Goal: Task Accomplishment & Management: Manage account settings

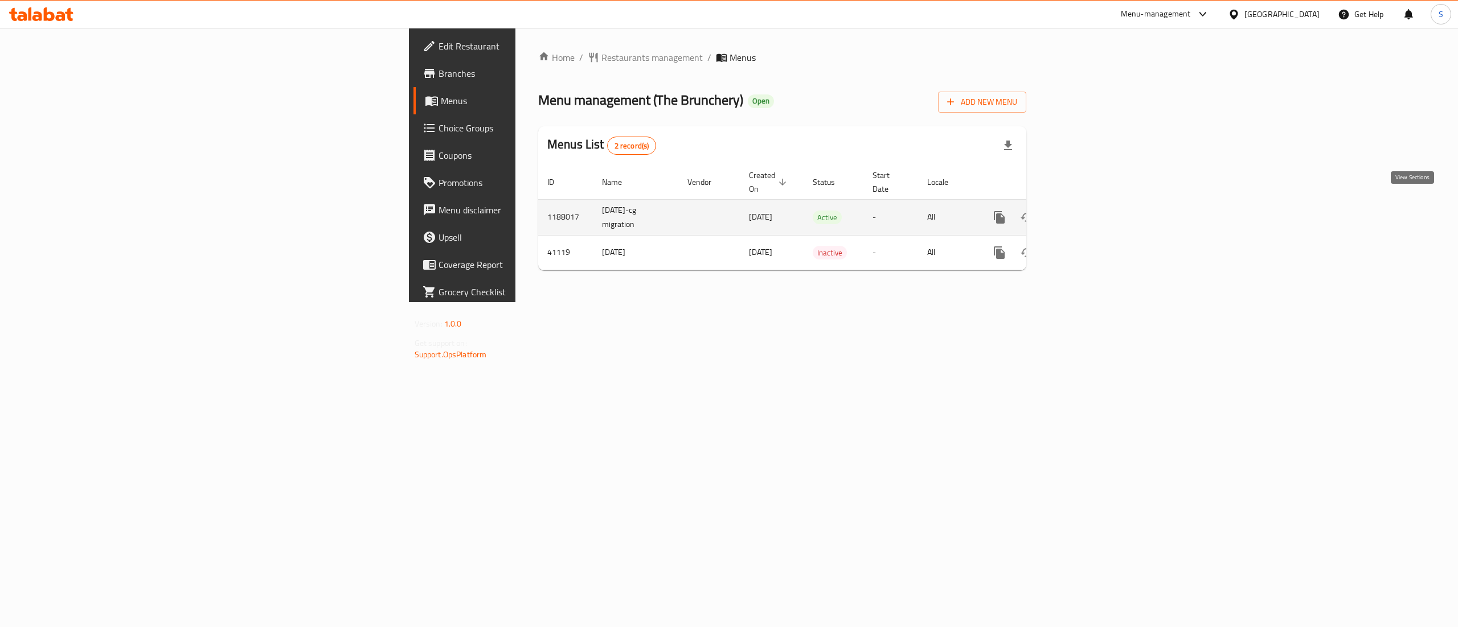
click at [1088, 211] on icon "enhanced table" at bounding box center [1081, 218] width 14 height 14
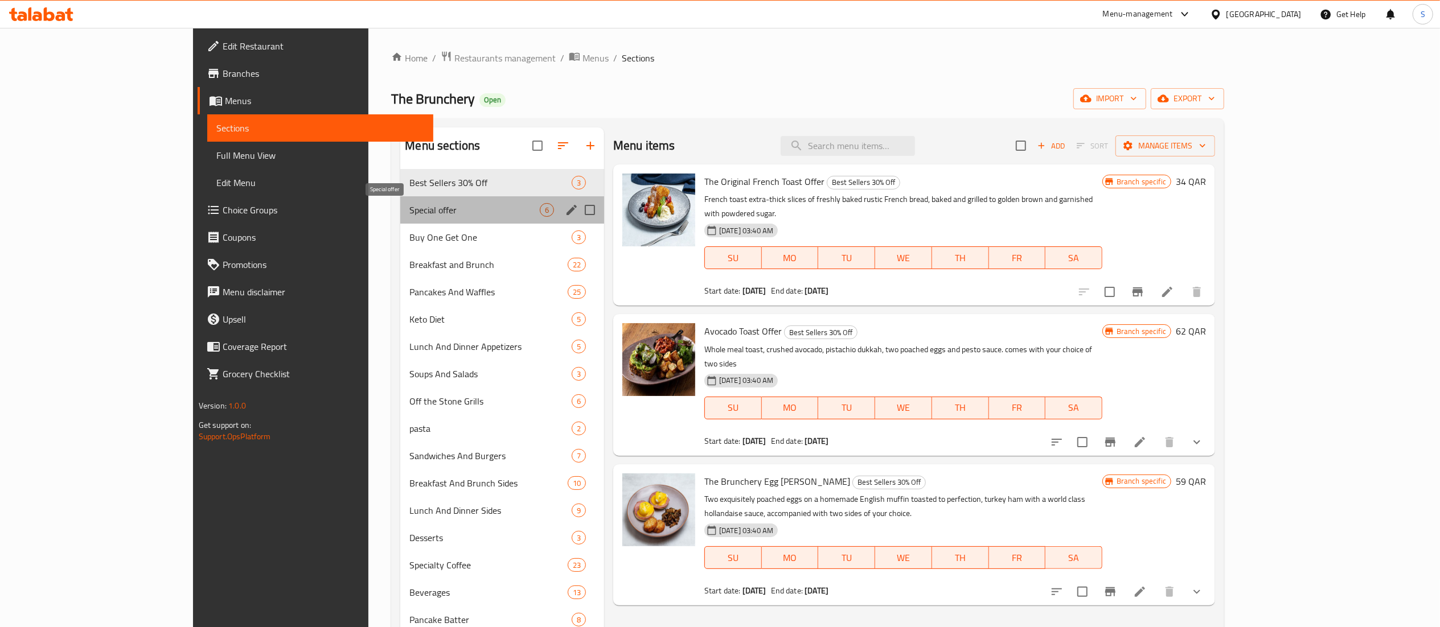
click at [411, 210] on span "Special offer" at bounding box center [474, 210] width 130 height 14
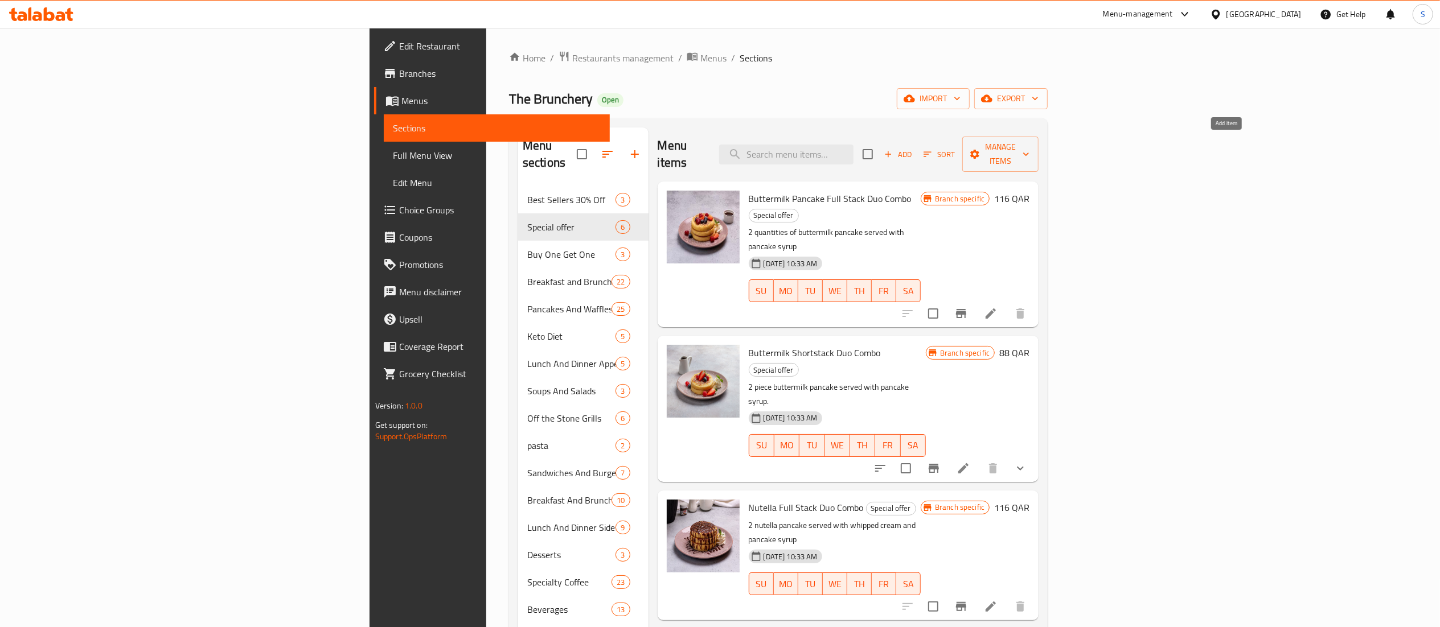
click at [916, 146] on button "Add" at bounding box center [898, 155] width 36 height 18
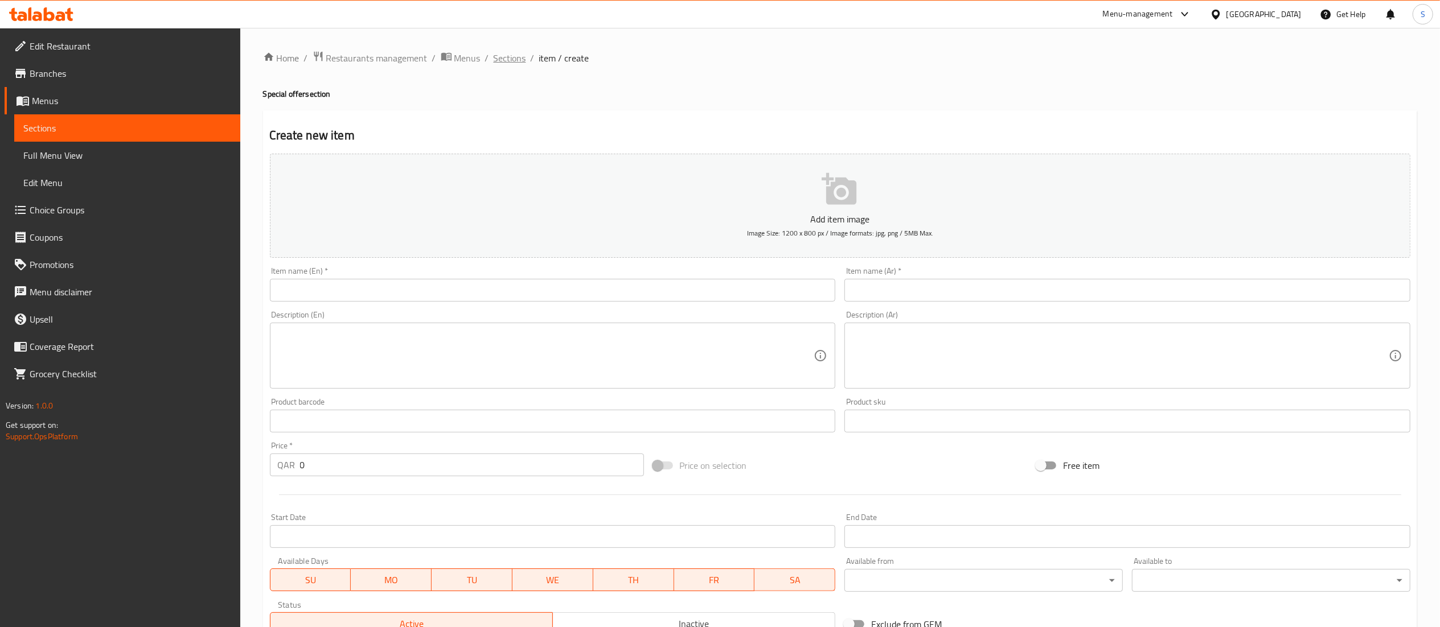
click at [511, 52] on span "Sections" at bounding box center [510, 58] width 32 height 14
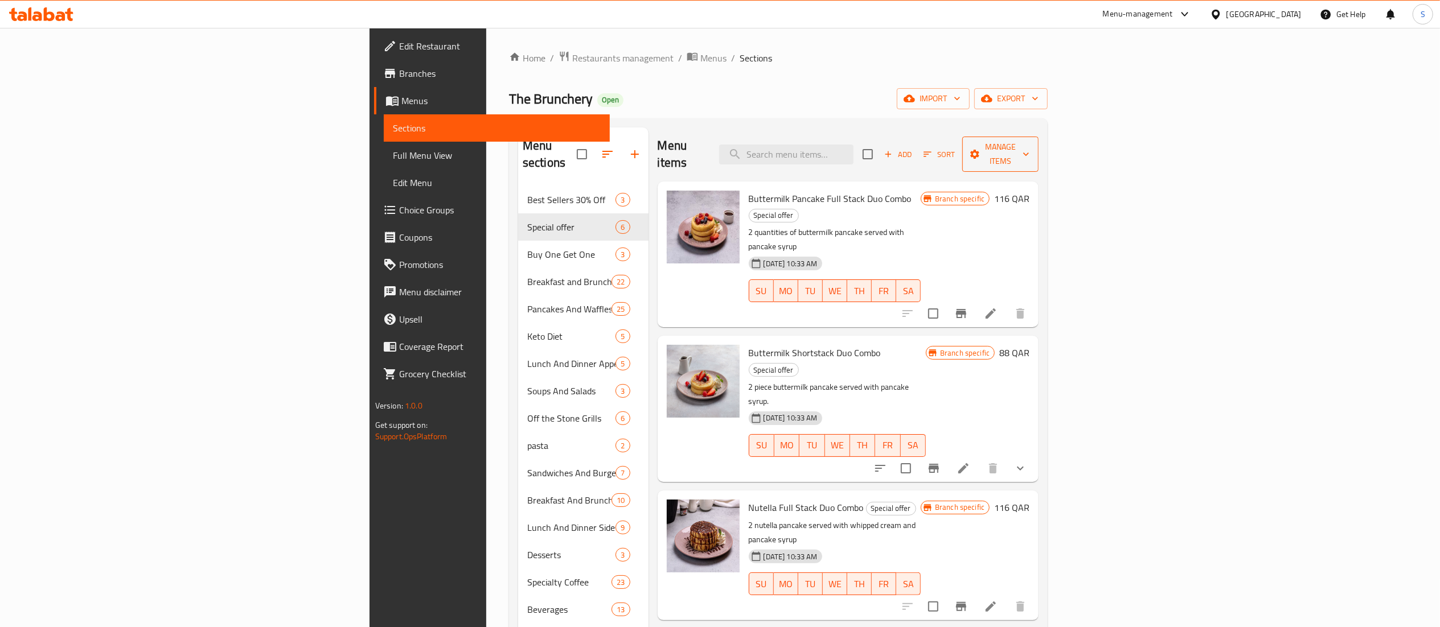
click at [1029, 150] on span "Manage items" at bounding box center [1000, 154] width 58 height 28
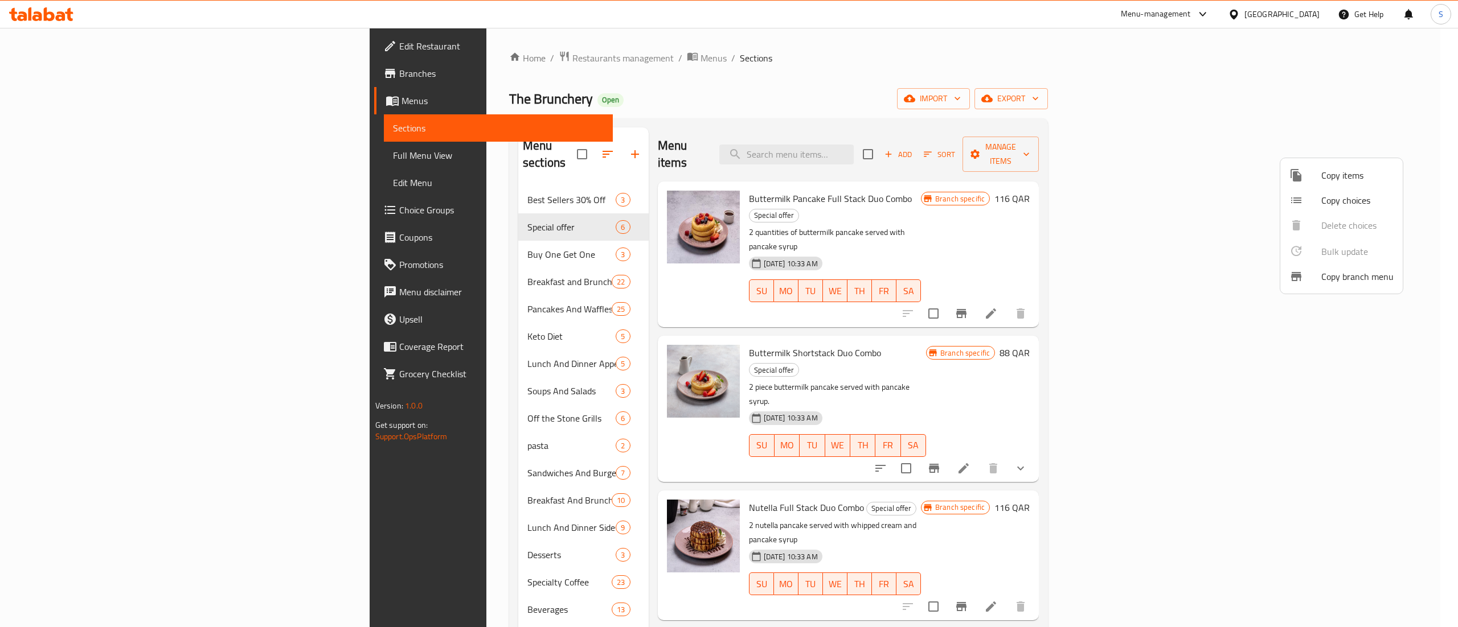
click at [1344, 169] on span "Copy items" at bounding box center [1357, 176] width 72 height 14
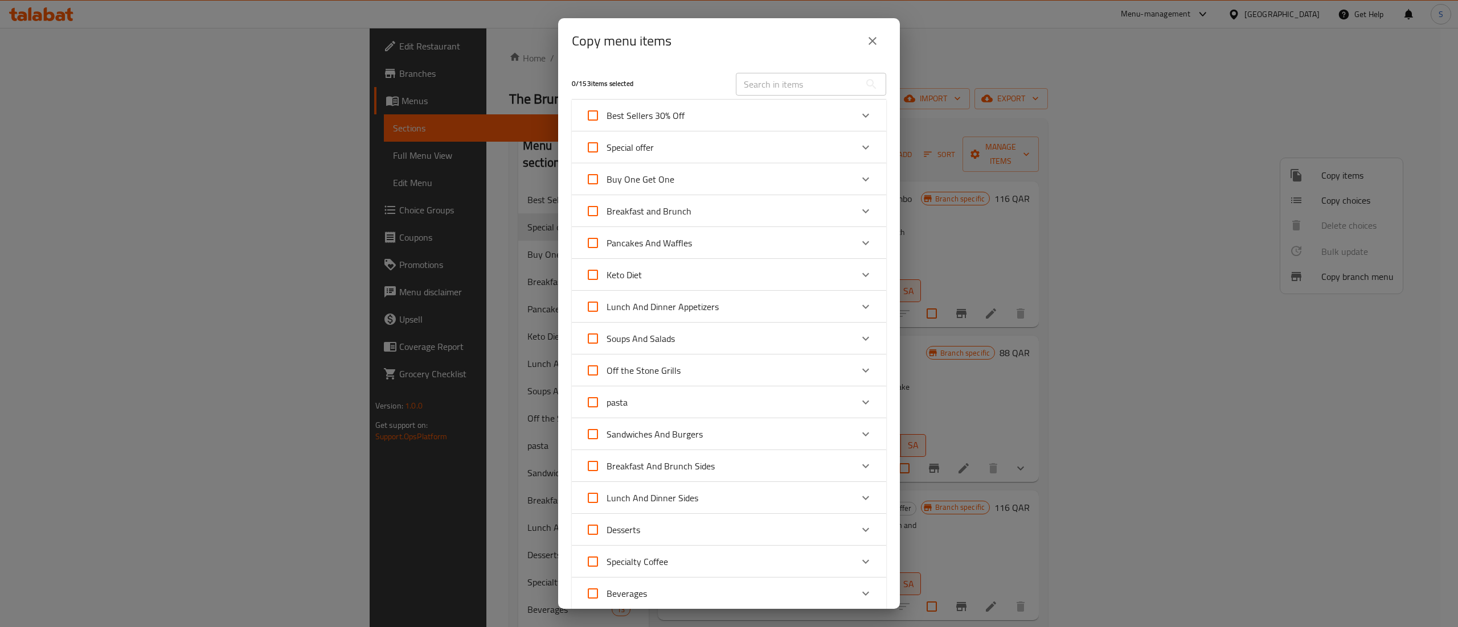
click at [700, 247] on div "Pancakes And Waffles" at bounding box center [718, 242] width 266 height 27
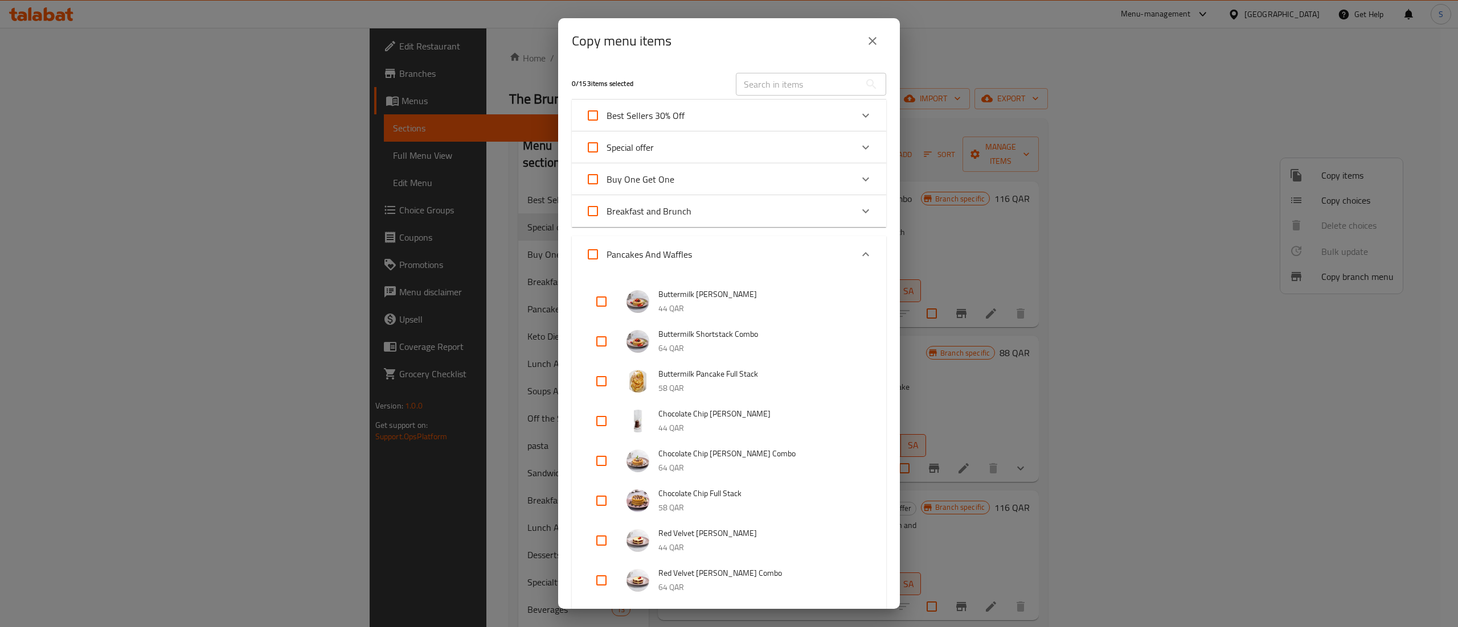
click at [760, 85] on input "text" at bounding box center [798, 84] width 124 height 23
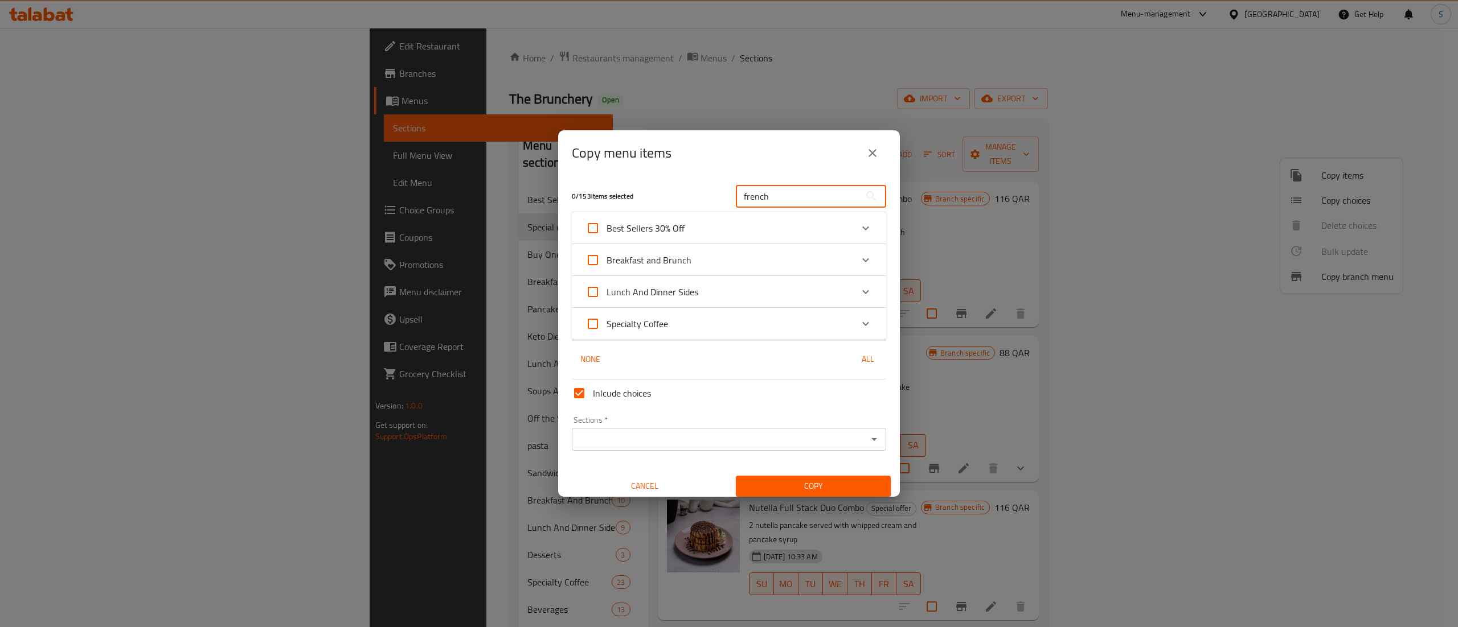
type input "french"
click at [728, 293] on div "Lunch And Dinner Sides" at bounding box center [718, 291] width 266 height 27
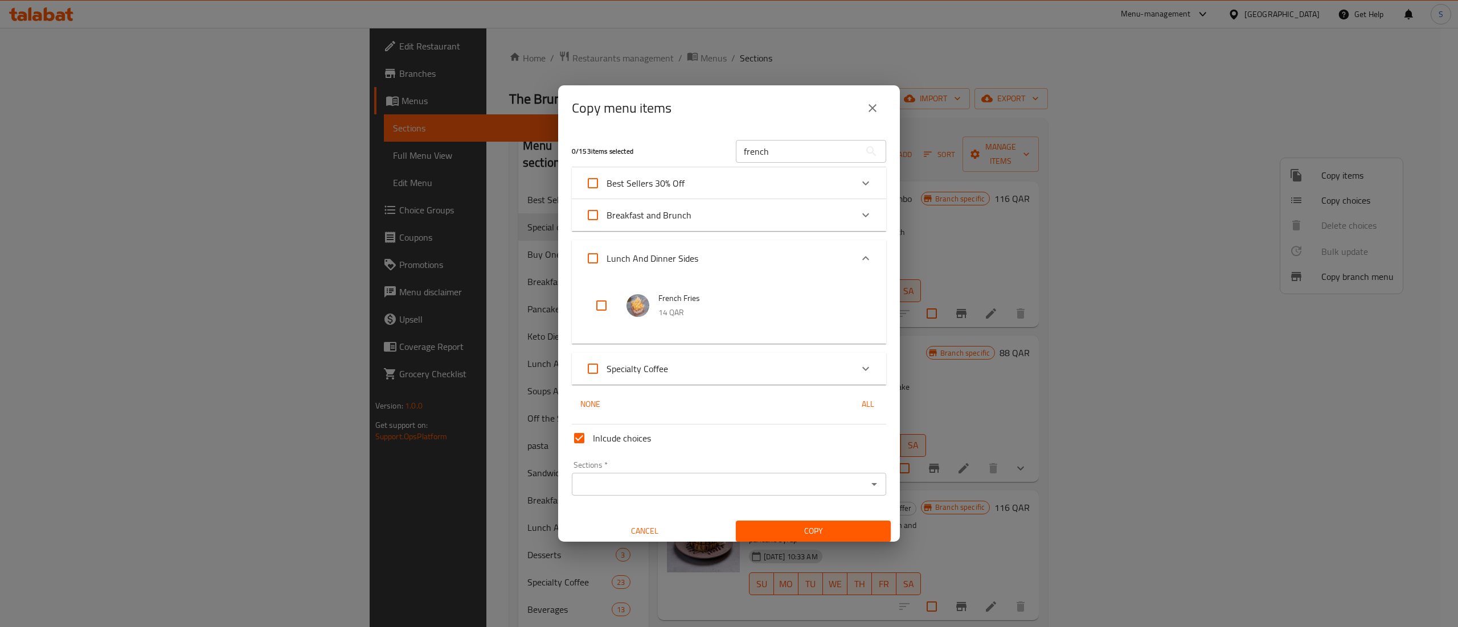
click at [736, 214] on div "Breakfast and Brunch" at bounding box center [718, 215] width 266 height 27
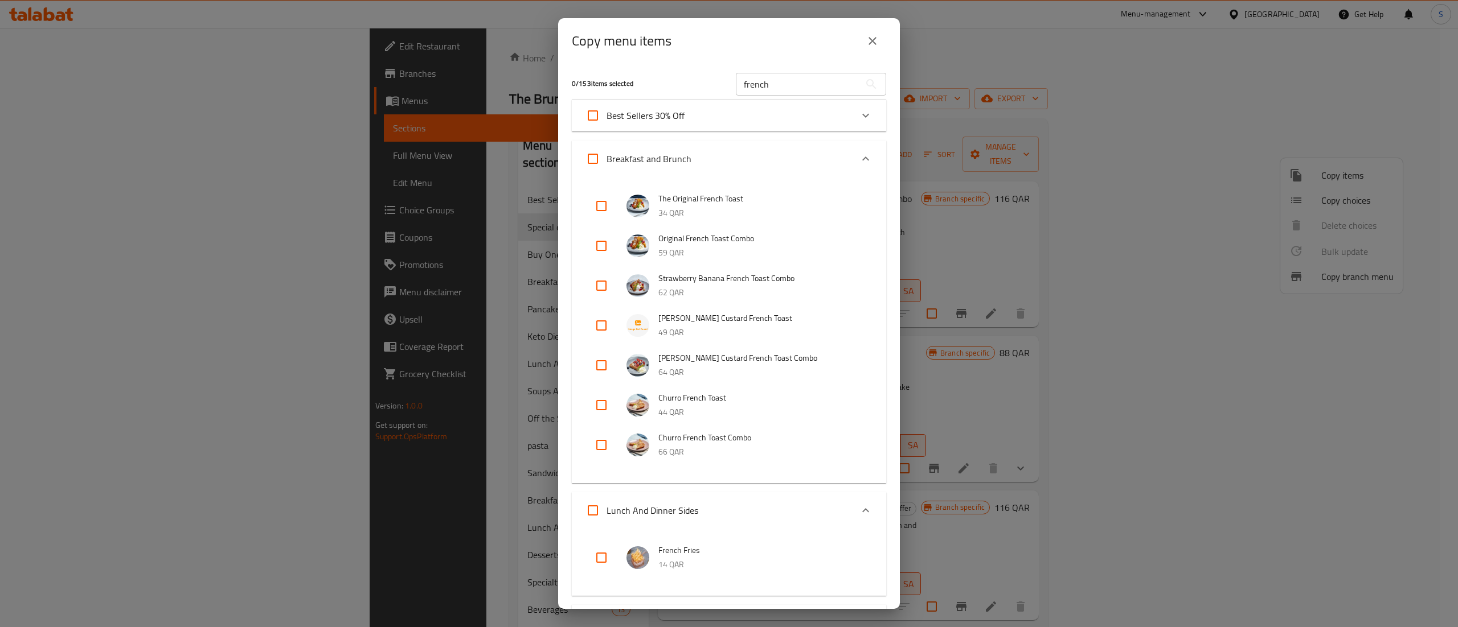
click at [606, 212] on input "checkbox" at bounding box center [601, 205] width 27 height 27
checkbox input "true"
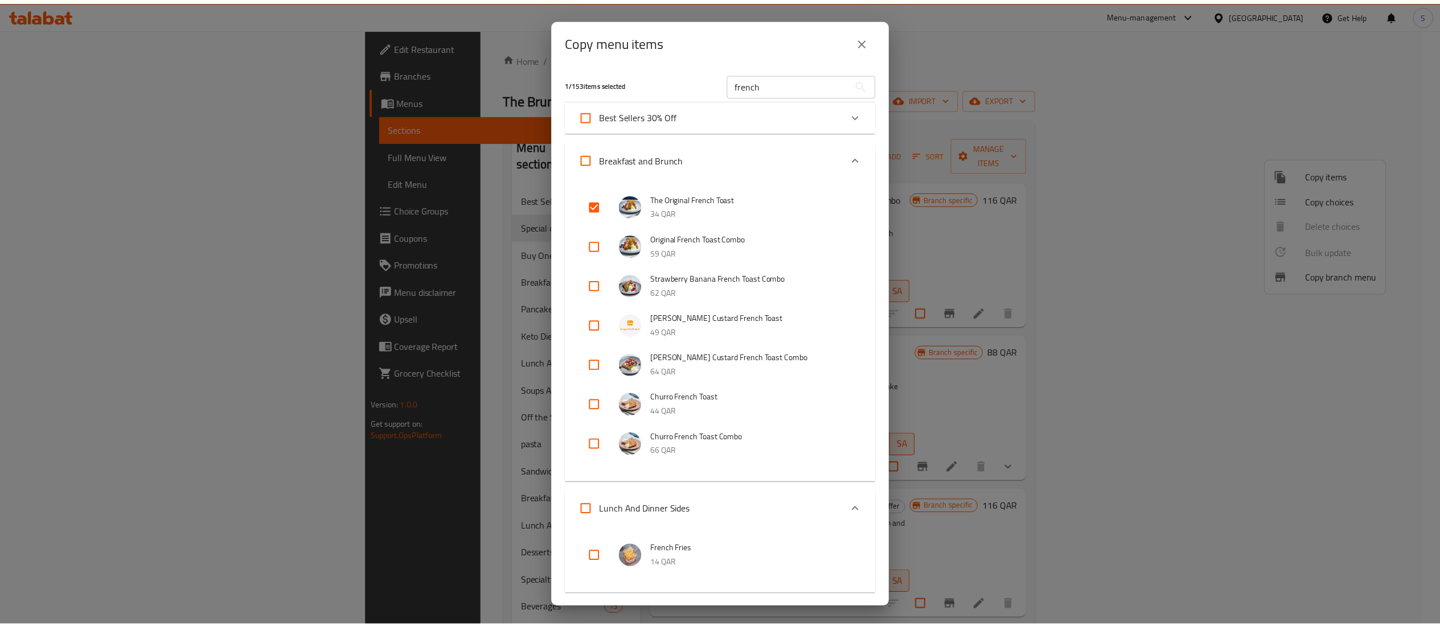
scroll to position [191, 0]
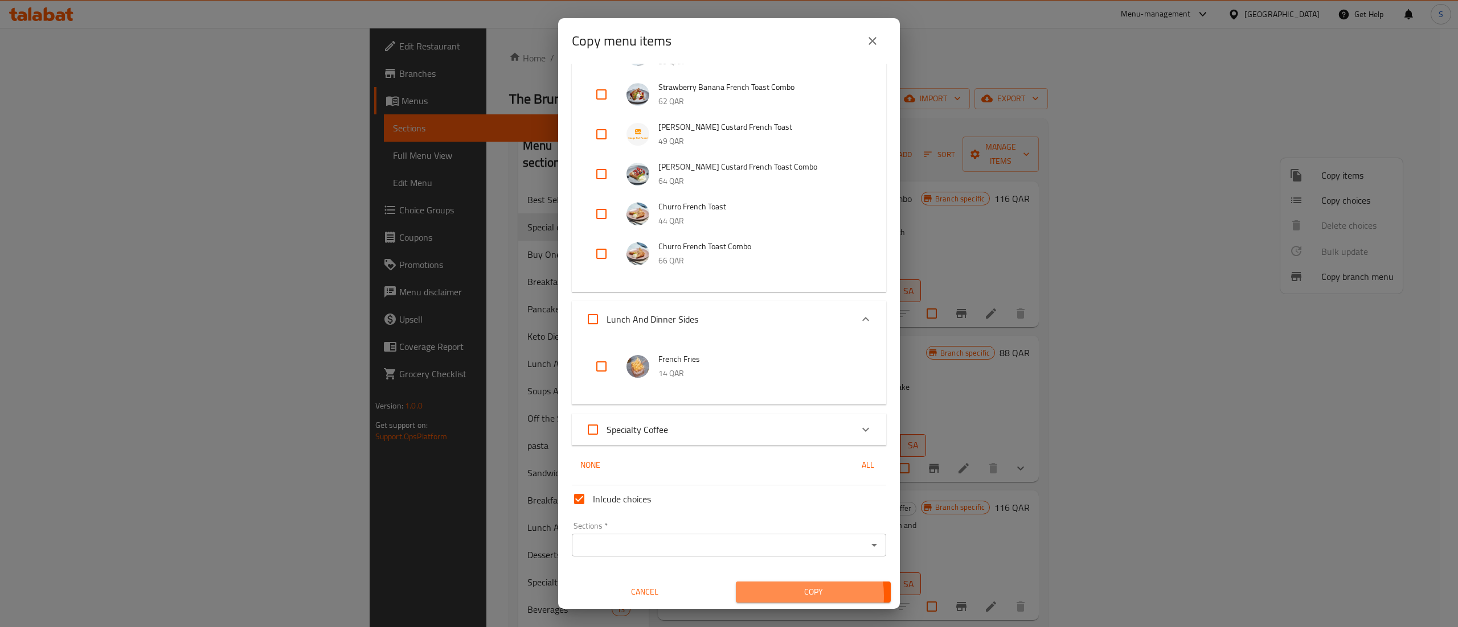
click at [770, 596] on span "Copy" at bounding box center [813, 592] width 137 height 14
click at [766, 541] on input "Sections   *" at bounding box center [719, 545] width 289 height 16
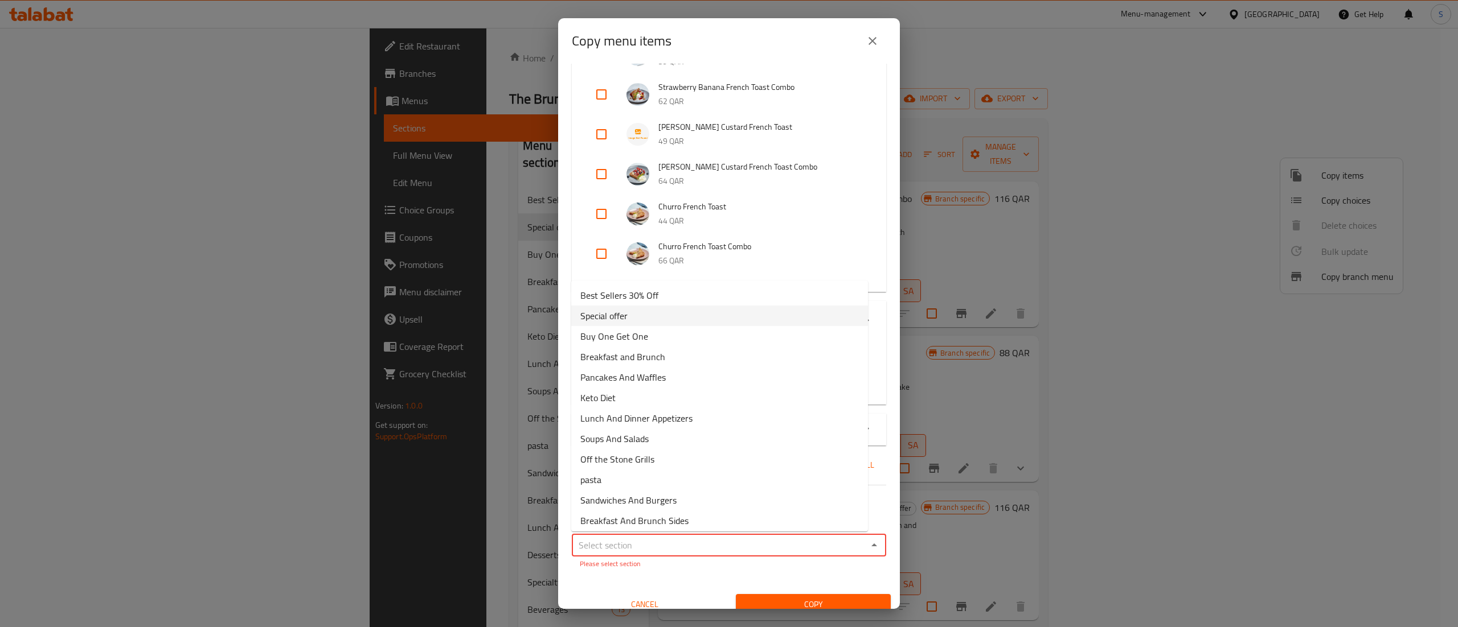
click at [723, 311] on li "Special offer" at bounding box center [719, 316] width 297 height 20
type input "Special offer"
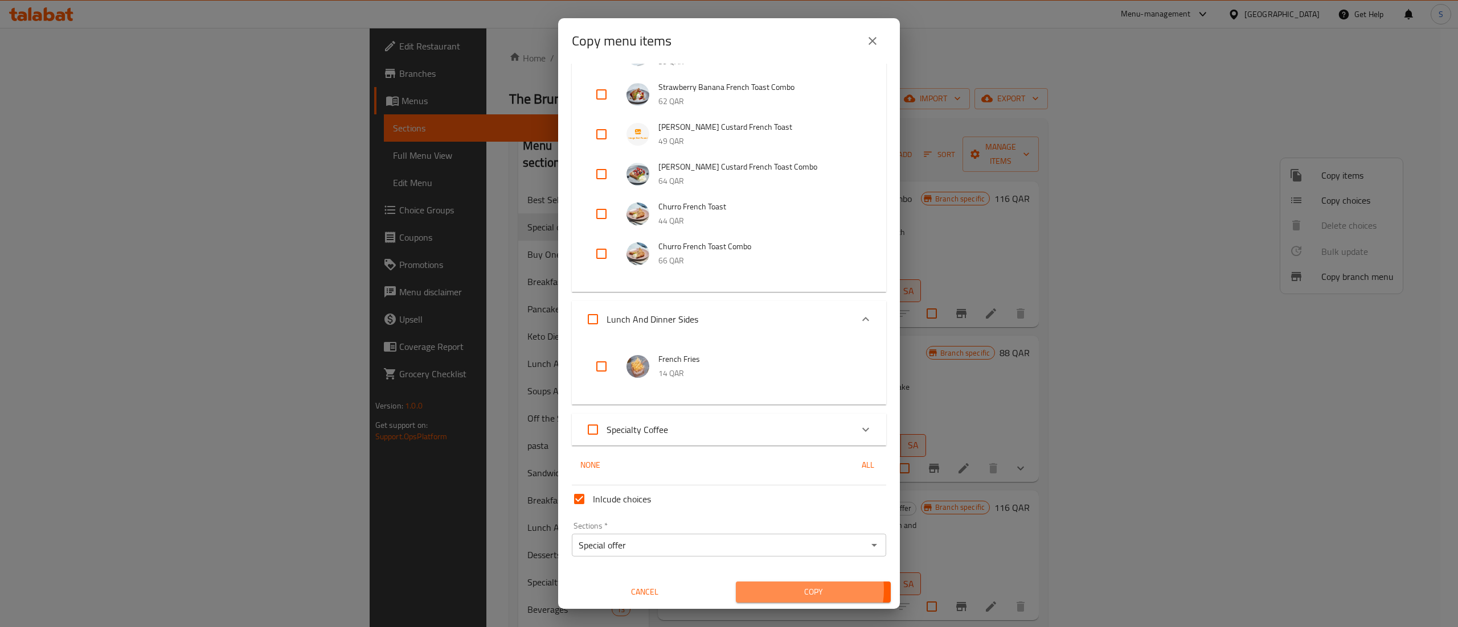
click at [782, 590] on span "Copy" at bounding box center [813, 592] width 137 height 14
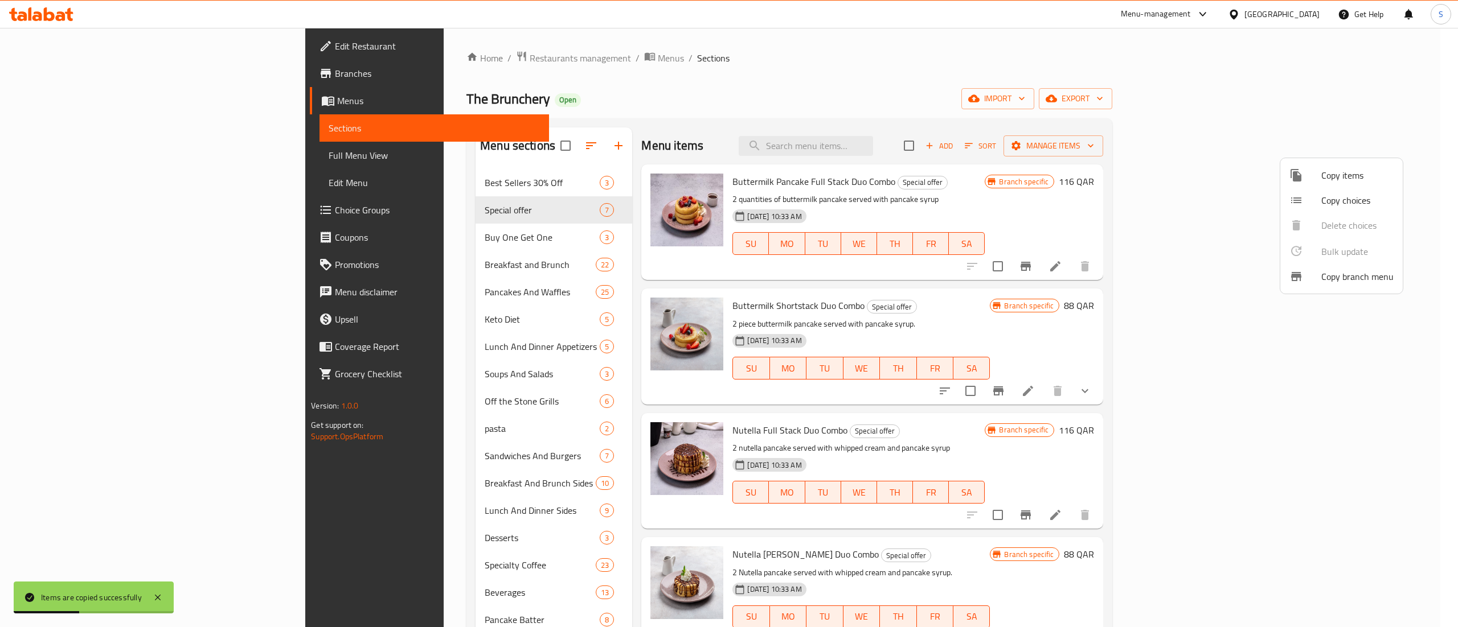
click at [1440, 391] on div at bounding box center [729, 313] width 1458 height 627
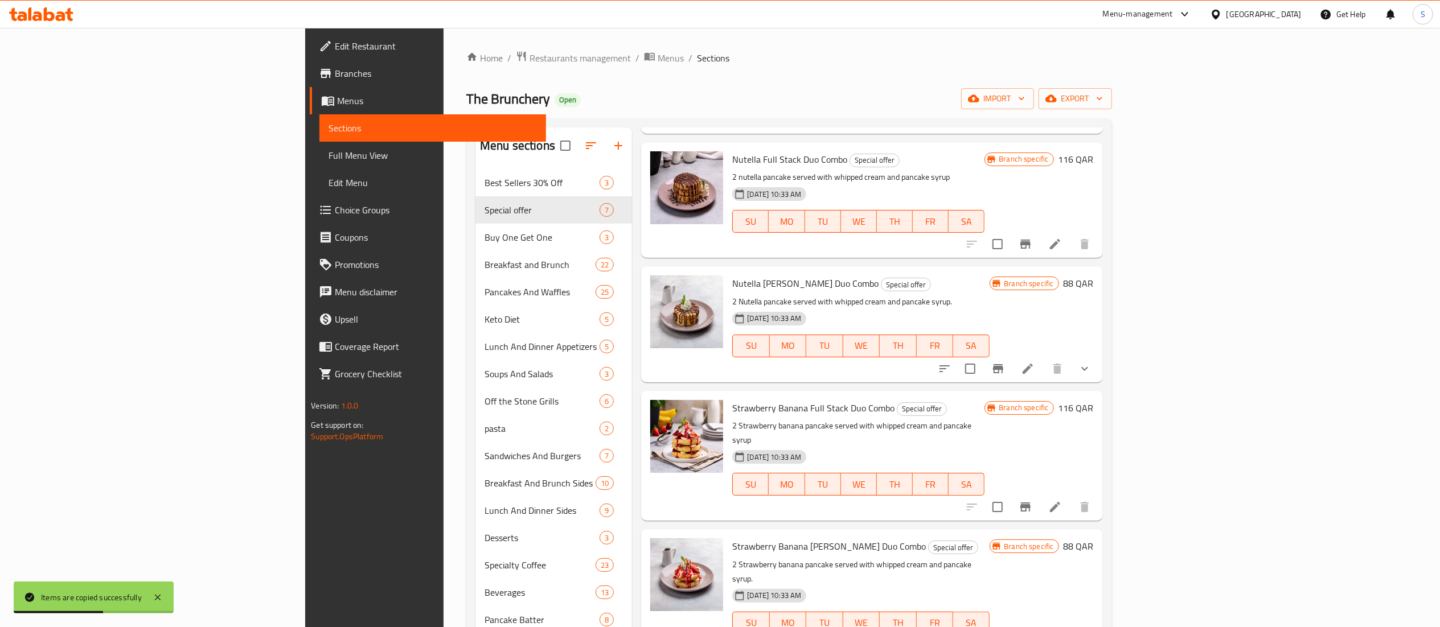
scroll to position [160, 0]
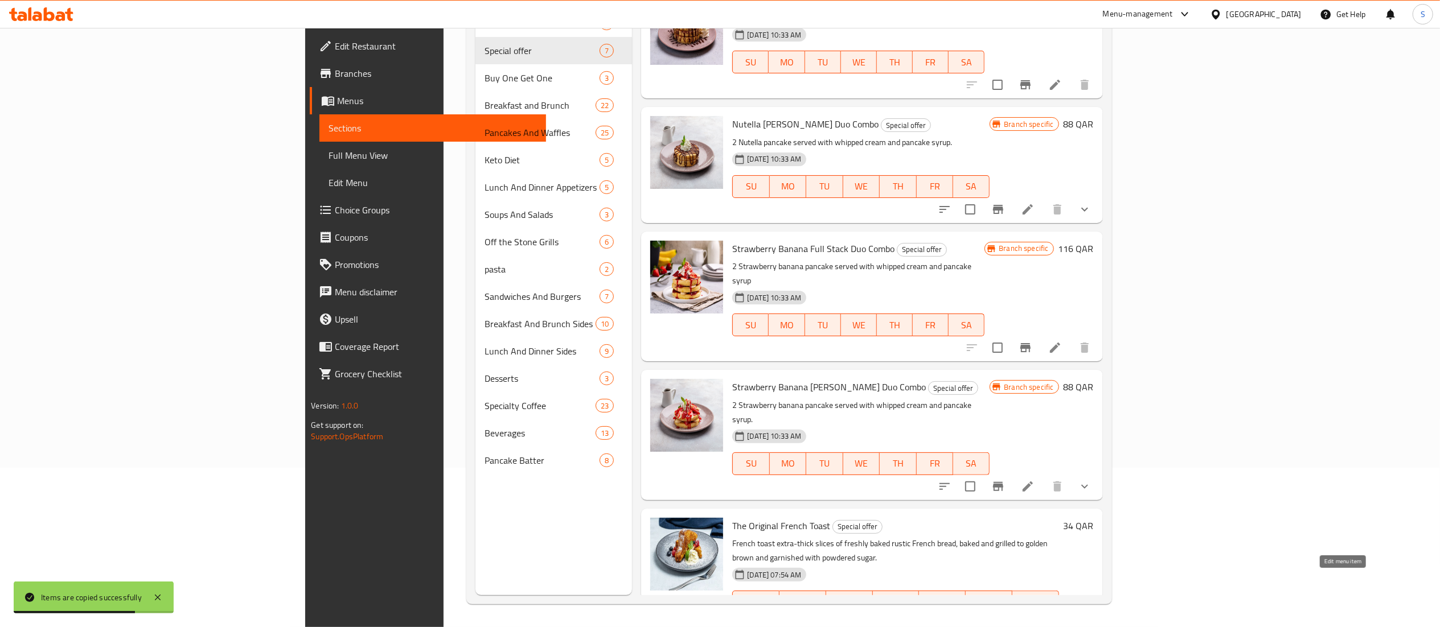
click at [1060, 620] on icon at bounding box center [1055, 625] width 10 height 10
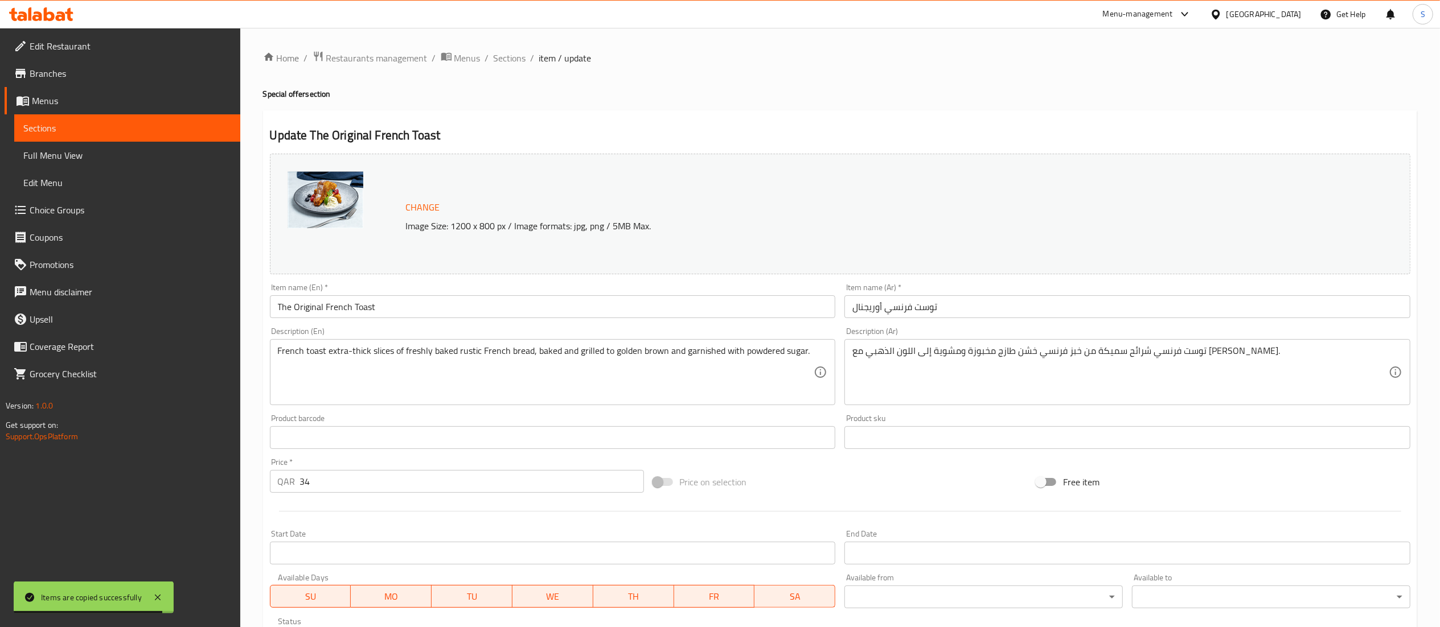
click at [424, 309] on input "The Original French Toast" at bounding box center [553, 306] width 566 height 23
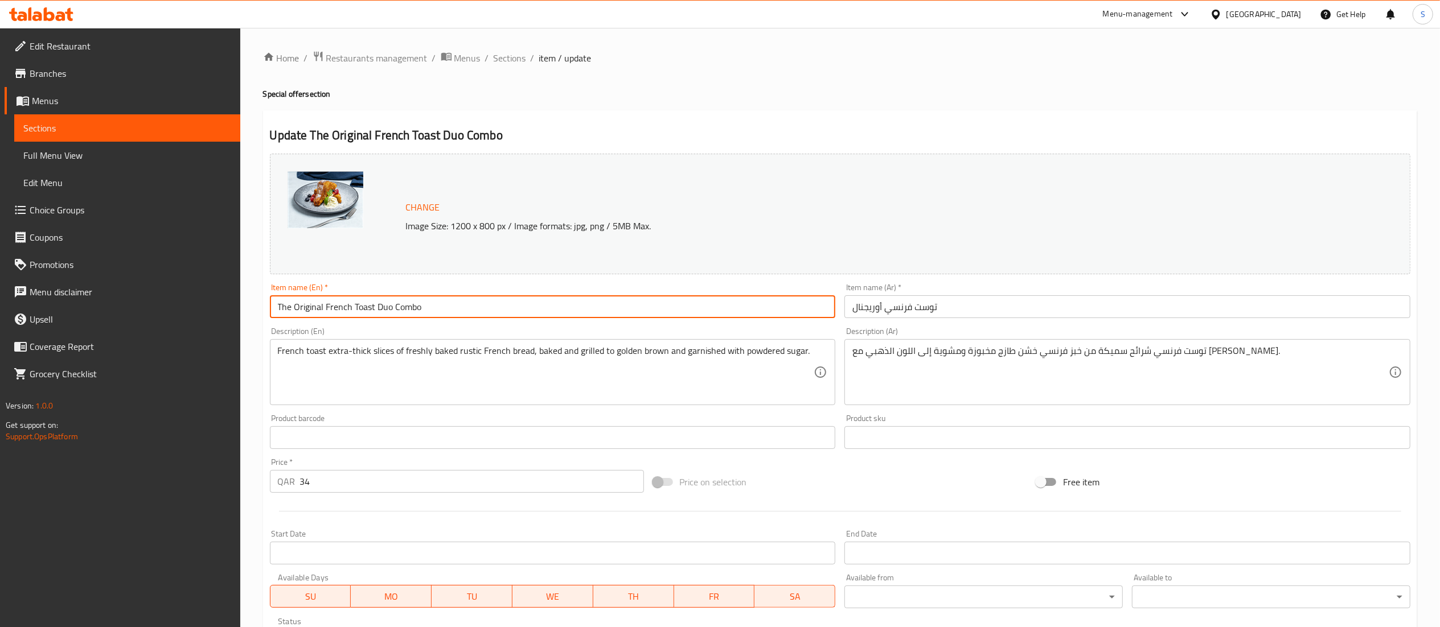
type input "The Original French Toast Duo Combo"
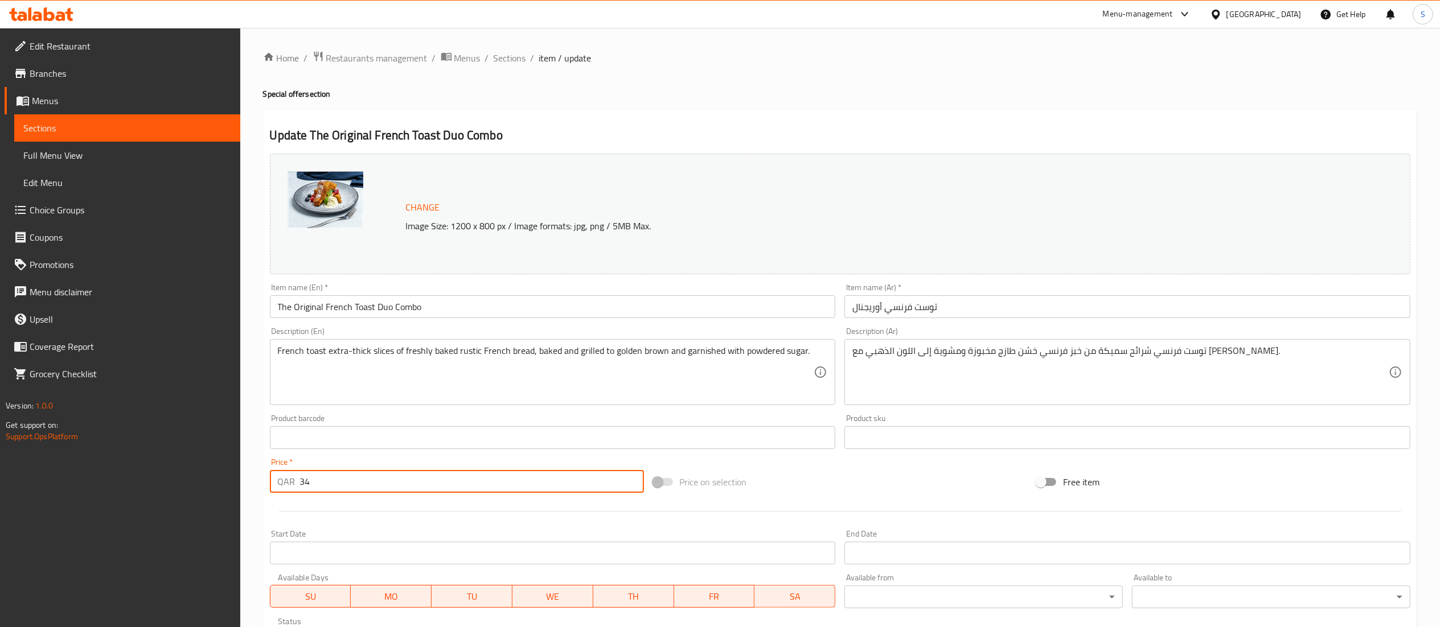
click at [363, 483] on input "34" at bounding box center [472, 481] width 344 height 23
type input "3"
type input "68"
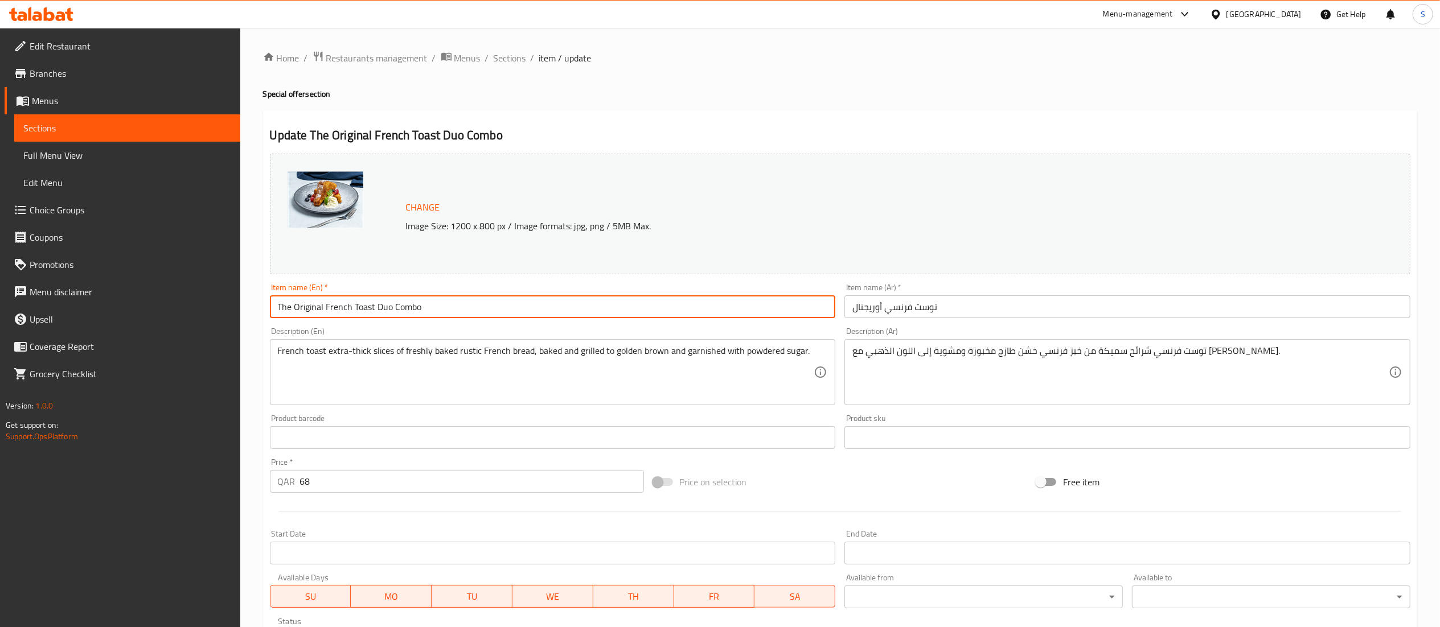
drag, startPoint x: 451, startPoint y: 298, endPoint x: 229, endPoint y: 313, distance: 223.1
click at [229, 313] on div "Edit Restaurant Branches Menus Sections Full Menu View Edit Menu Choice Groups …" at bounding box center [720, 424] width 1440 height 793
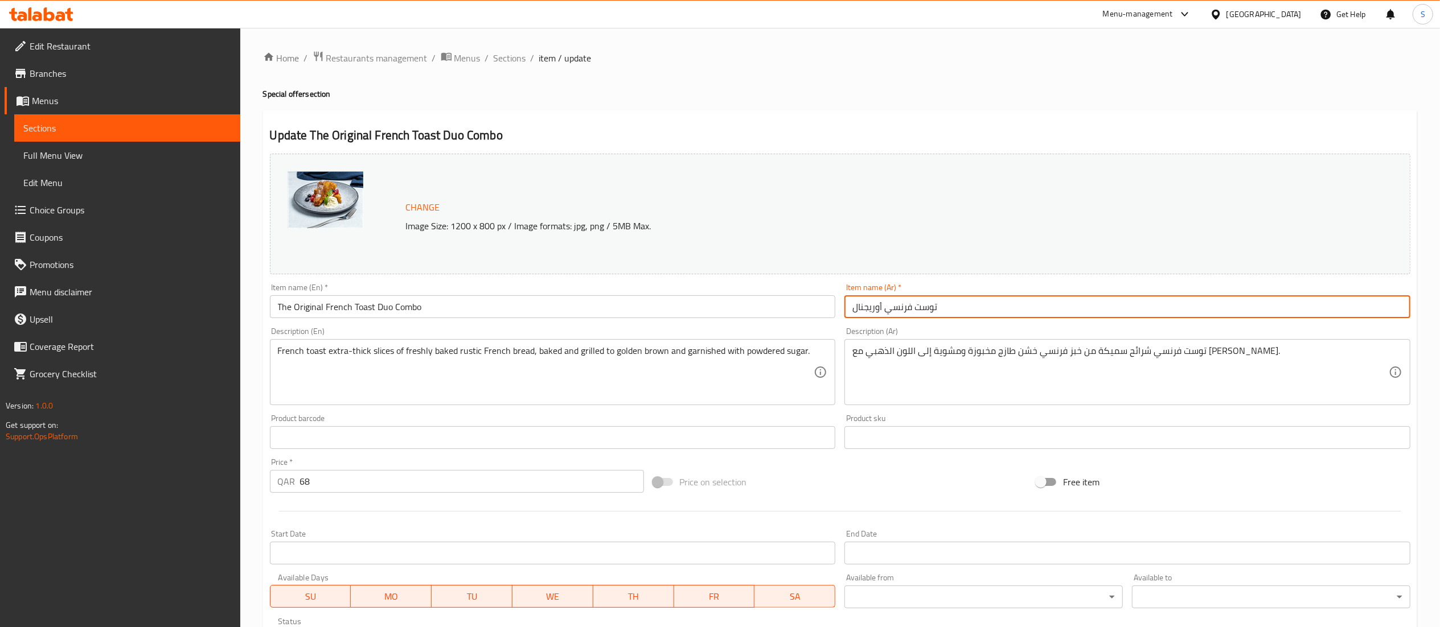
drag, startPoint x: 982, startPoint y: 311, endPoint x: 764, endPoint y: 306, distance: 218.1
click at [764, 306] on div "Change Image Size: 1200 x 800 px / Image formats: jpg, png / 5MB Max. Item name…" at bounding box center [840, 402] width 1150 height 507
paste input "مجموعة الخبز الفرنسي المحمص الأصلي"
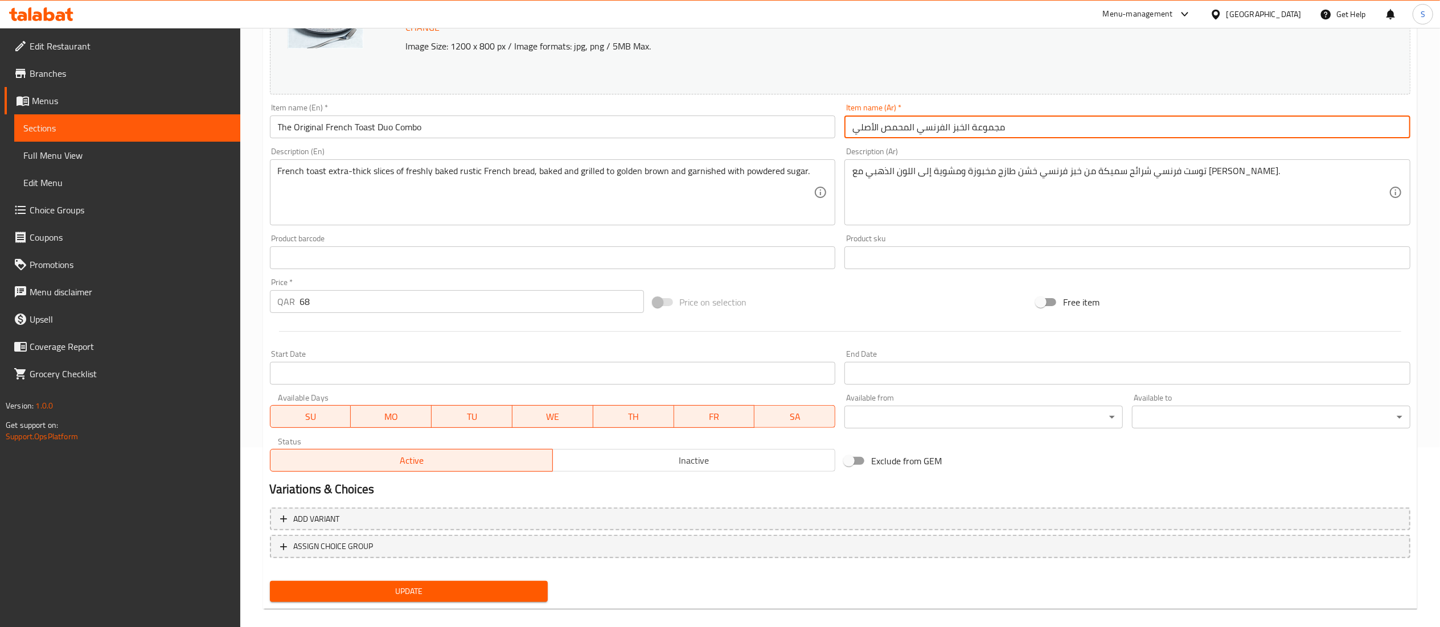
scroll to position [192, 0]
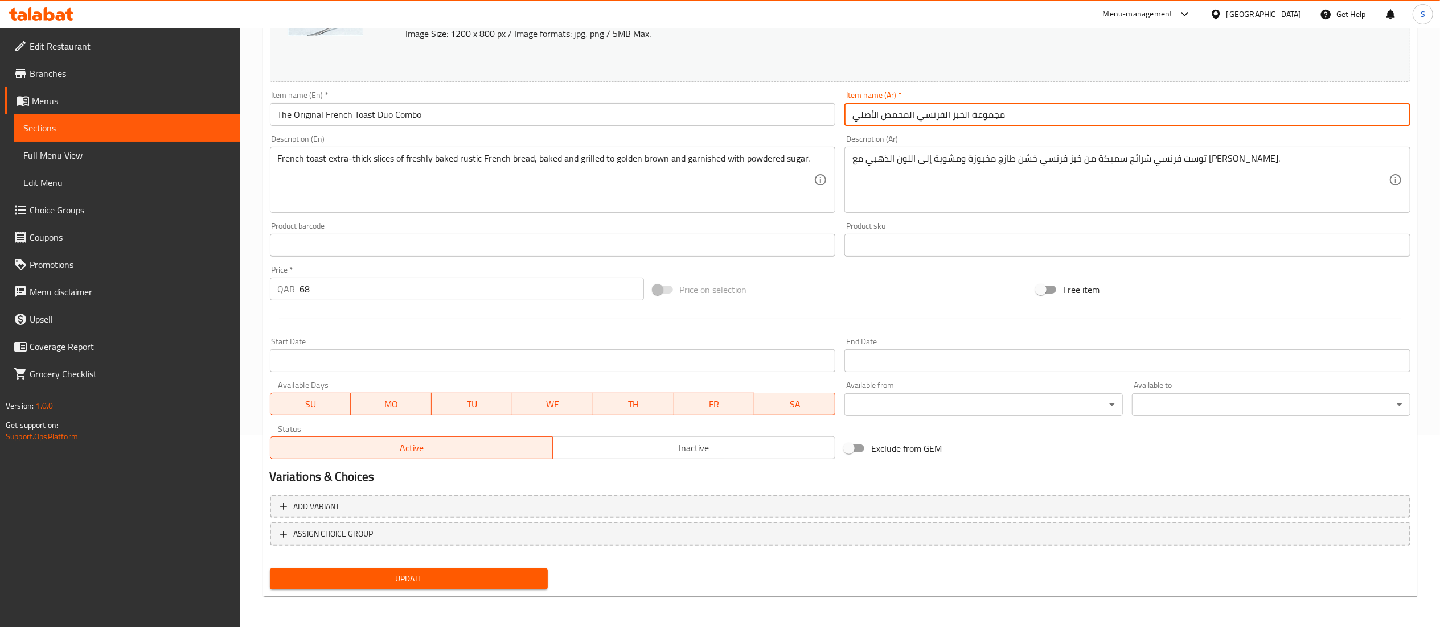
type input "مجموعة الخبز الفرنسي المحمص الأصلي"
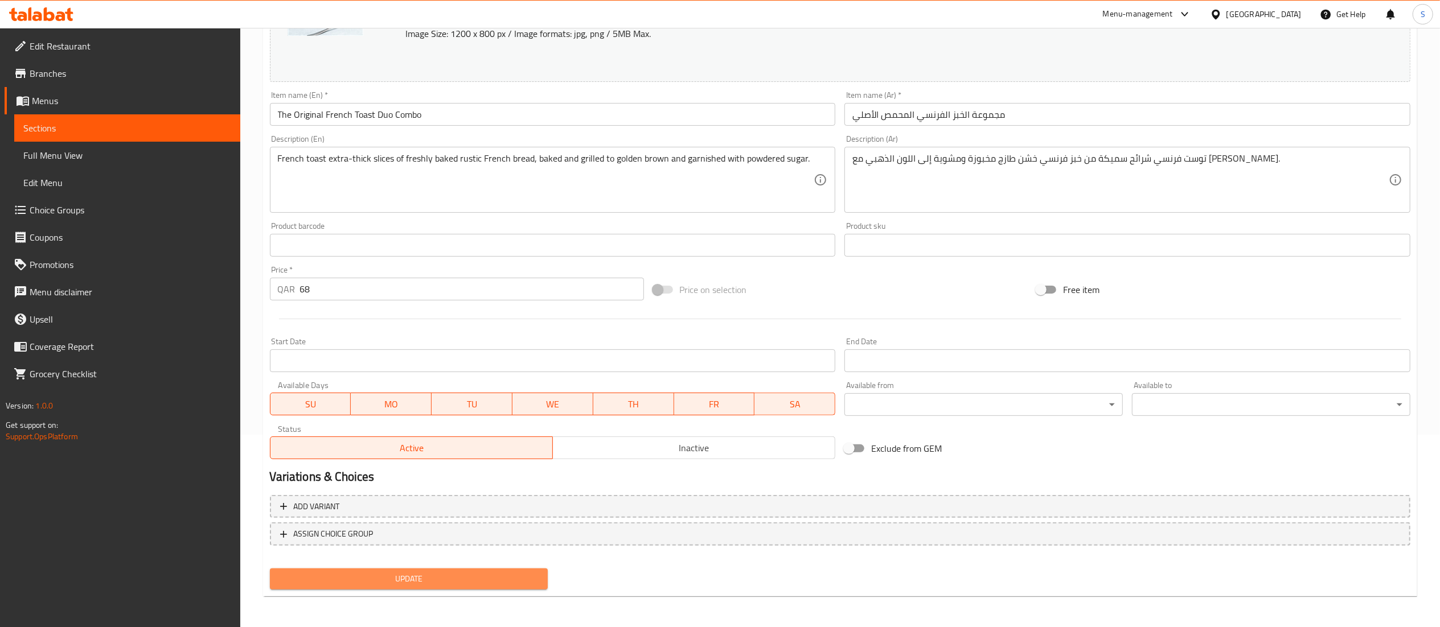
click at [491, 574] on span "Update" at bounding box center [409, 579] width 260 height 14
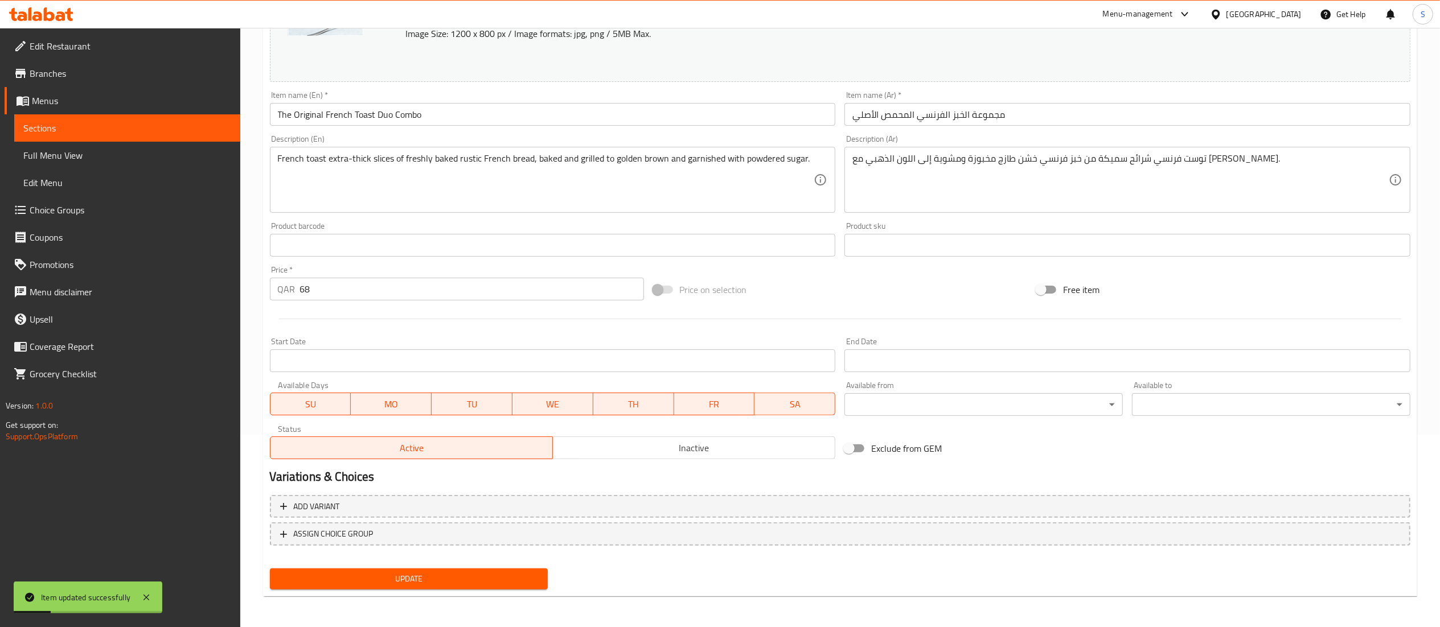
scroll to position [0, 0]
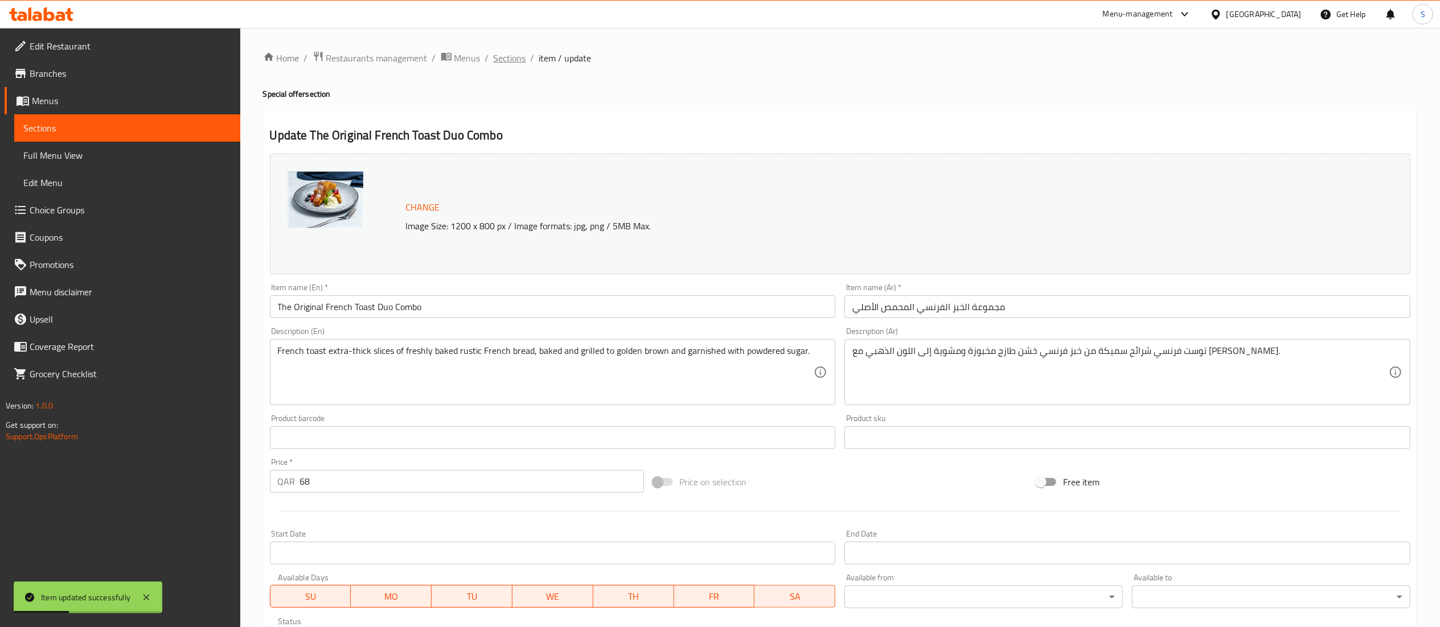
click at [509, 55] on span "Sections" at bounding box center [510, 58] width 32 height 14
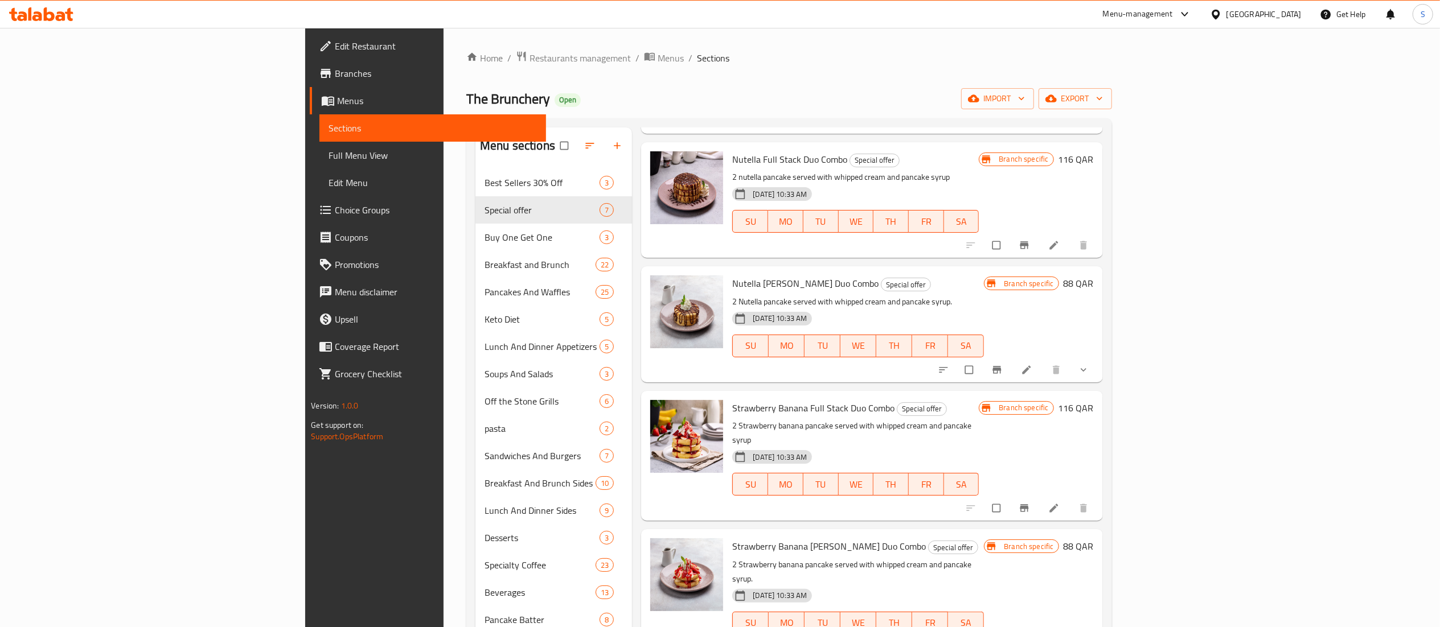
scroll to position [160, 0]
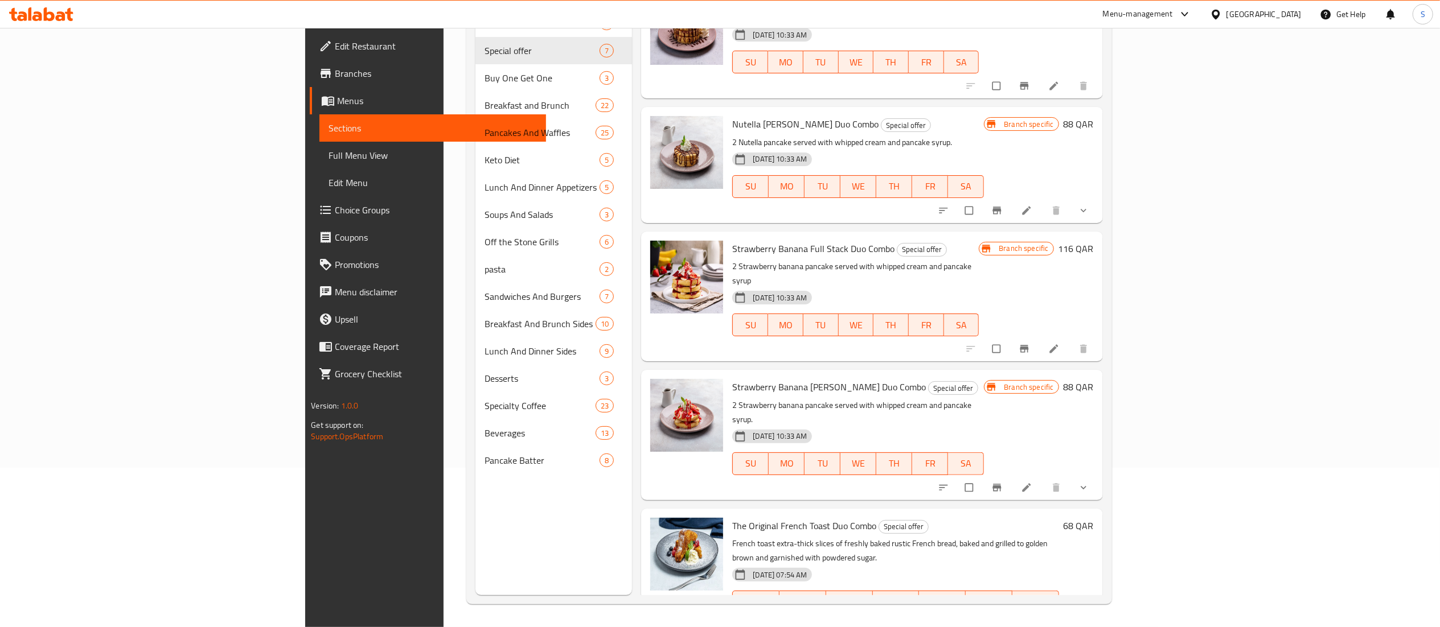
click at [1173, 10] on div "Menu-management" at bounding box center [1138, 14] width 70 height 14
click at [1180, 68] on div "Agent Campaigns Center" at bounding box center [1129, 77] width 104 height 26
